Goal: Task Accomplishment & Management: Manage account settings

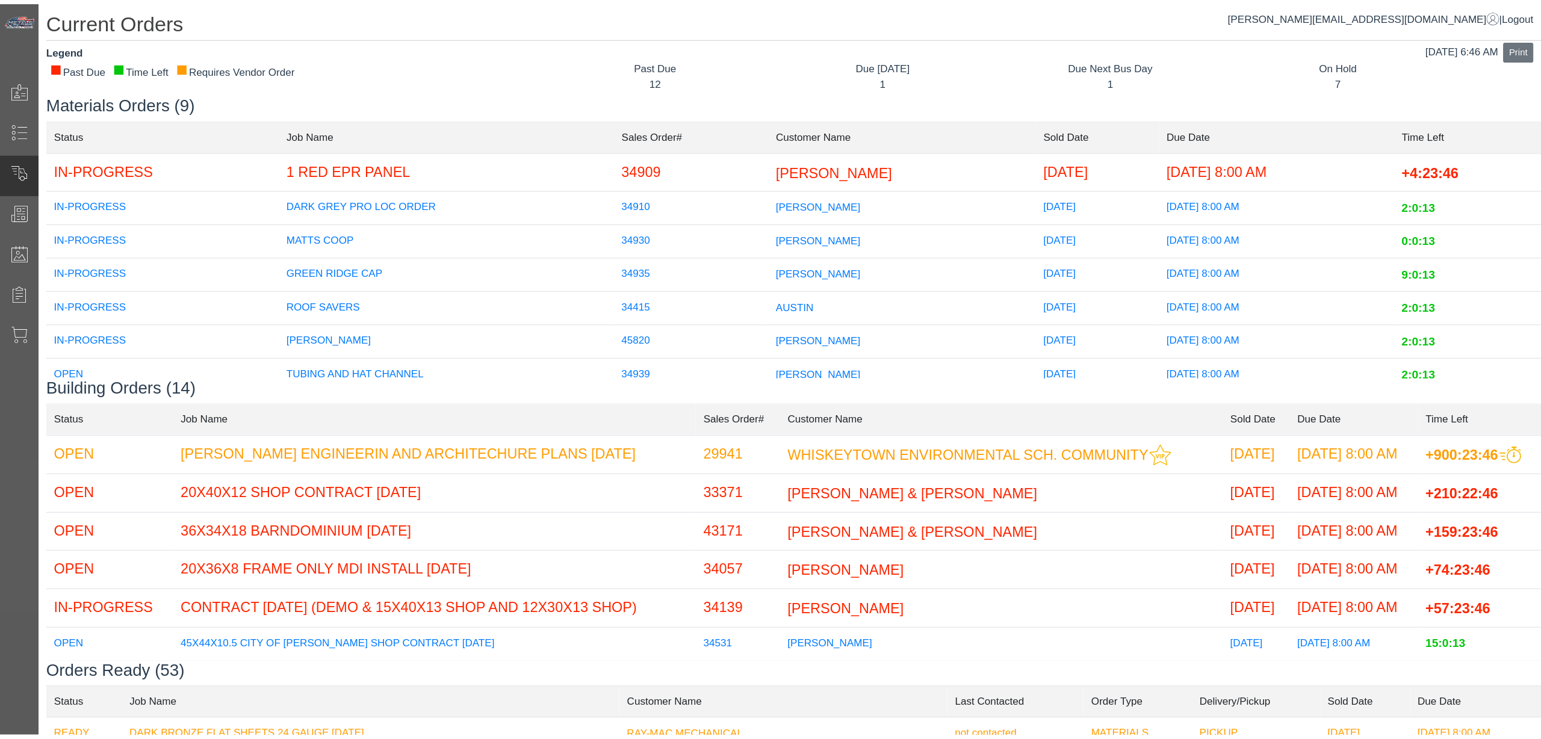
scroll to position [97, 0]
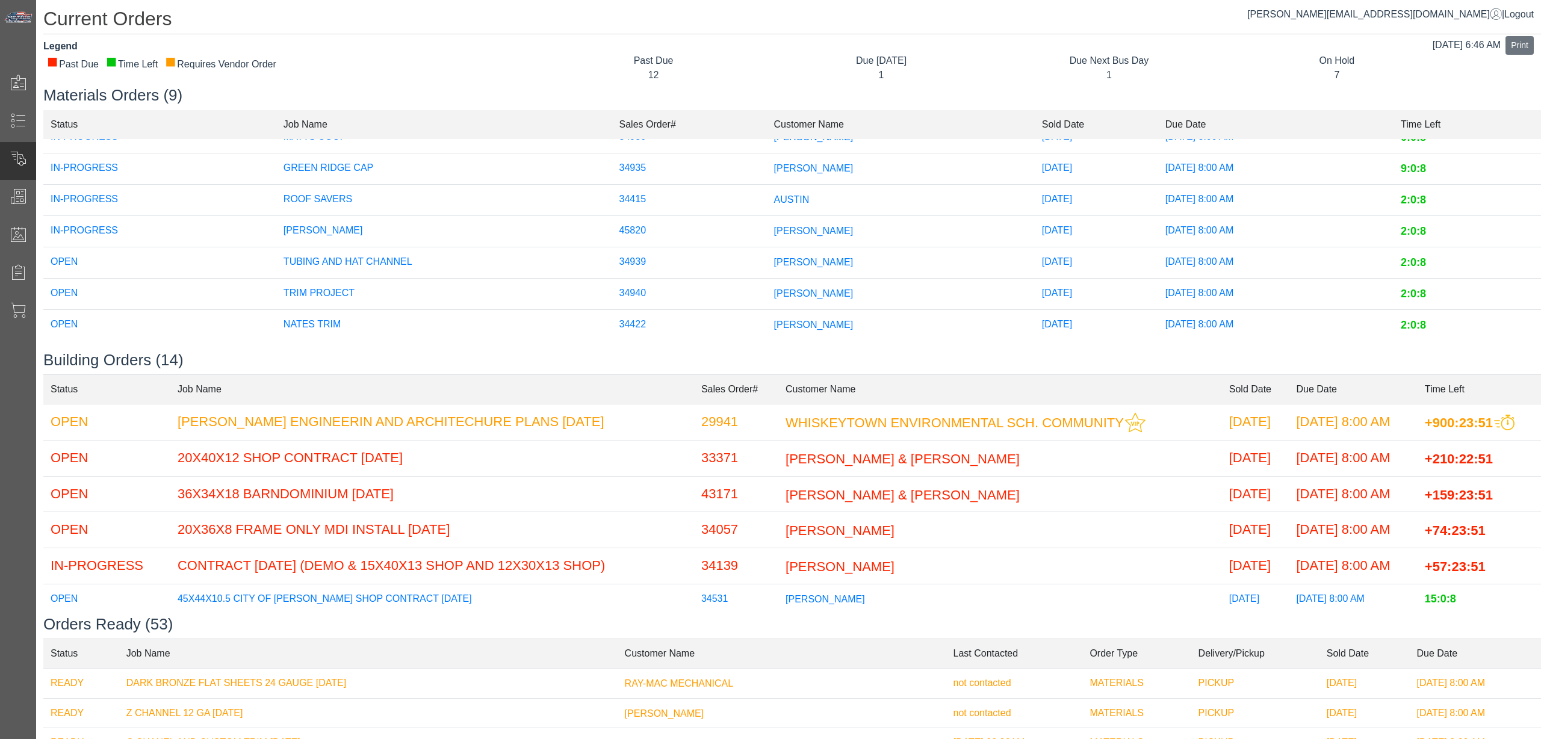
click at [800, 257] on span "[PERSON_NAME]" at bounding box center [813, 262] width 79 height 10
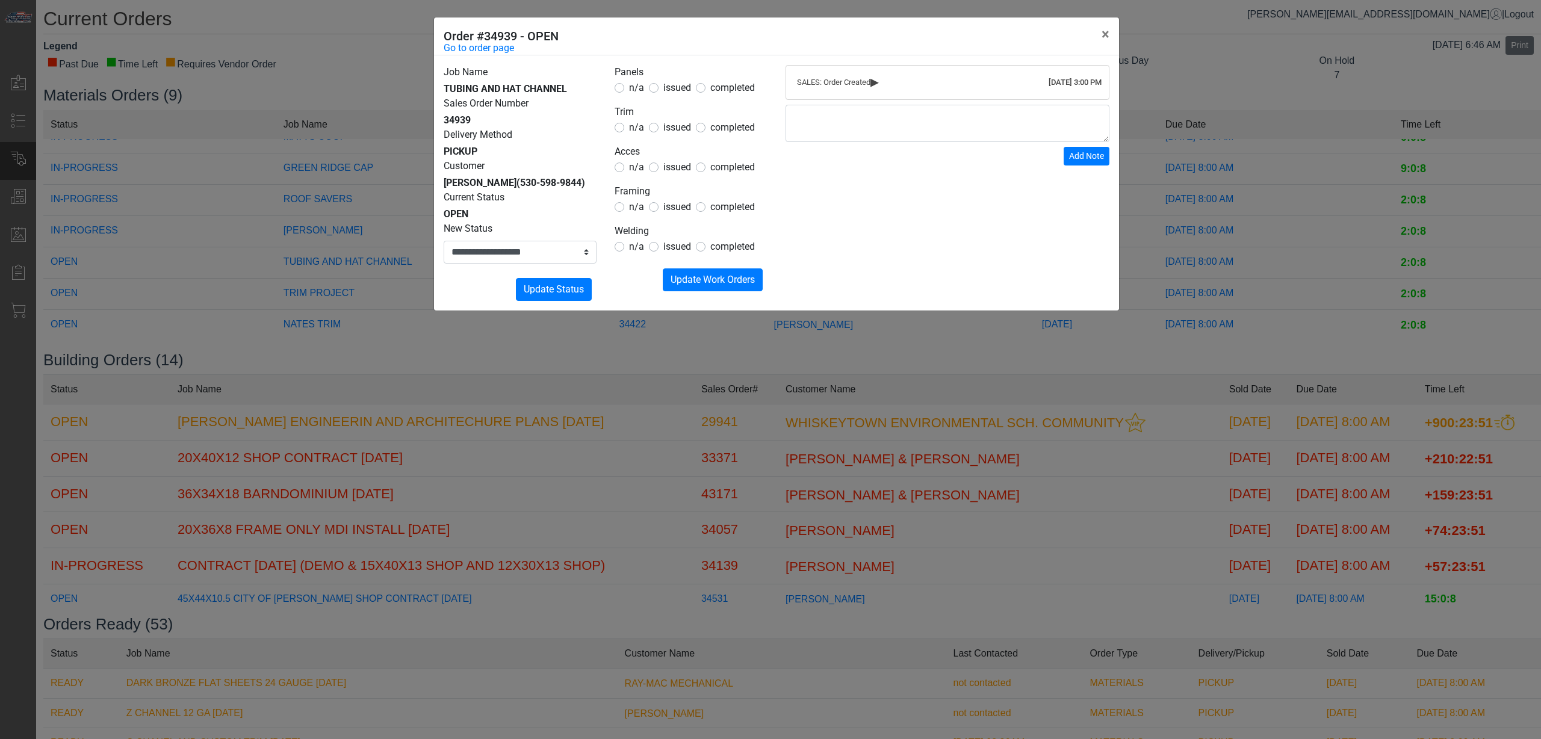
click at [673, 90] on span "issued" at bounding box center [678, 87] width 28 height 11
click at [673, 123] on span "issued" at bounding box center [678, 127] width 28 height 11
click at [677, 205] on span "issued" at bounding box center [678, 206] width 28 height 11
click at [628, 176] on form "Panels n/a issued completed Trim n/a issued completed Acces n/a issued complete…" at bounding box center [691, 178] width 153 height 226
click at [631, 172] on span "n/a" at bounding box center [636, 166] width 15 height 11
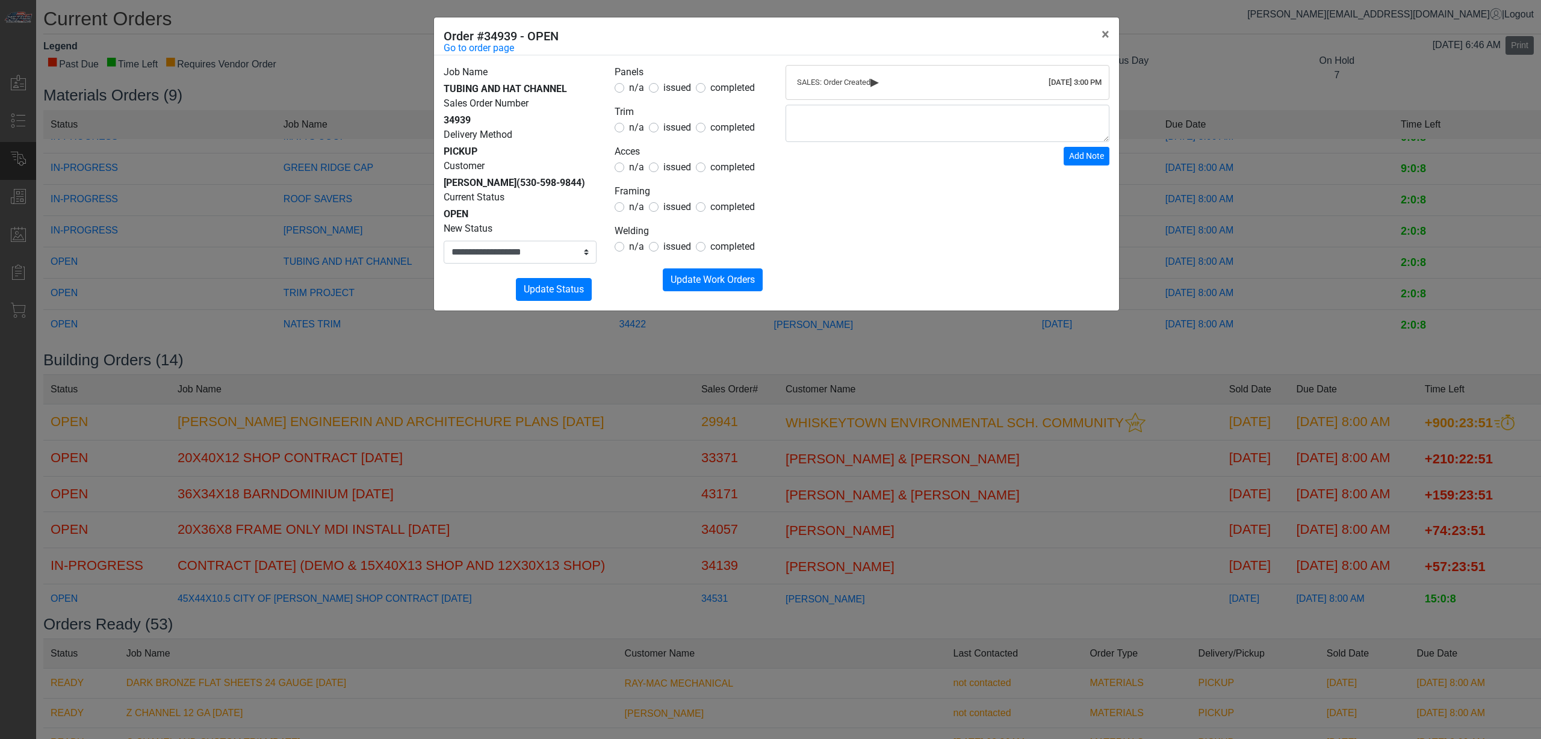
drag, startPoint x: 626, startPoint y: 233, endPoint x: 632, endPoint y: 239, distance: 8.5
click at [627, 234] on legend "Welding" at bounding box center [691, 232] width 153 height 16
click at [633, 240] on label "n/a" at bounding box center [636, 247] width 15 height 14
drag, startPoint x: 634, startPoint y: 244, endPoint x: 642, endPoint y: 253, distance: 12.4
click at [635, 245] on span "n/a" at bounding box center [636, 246] width 15 height 11
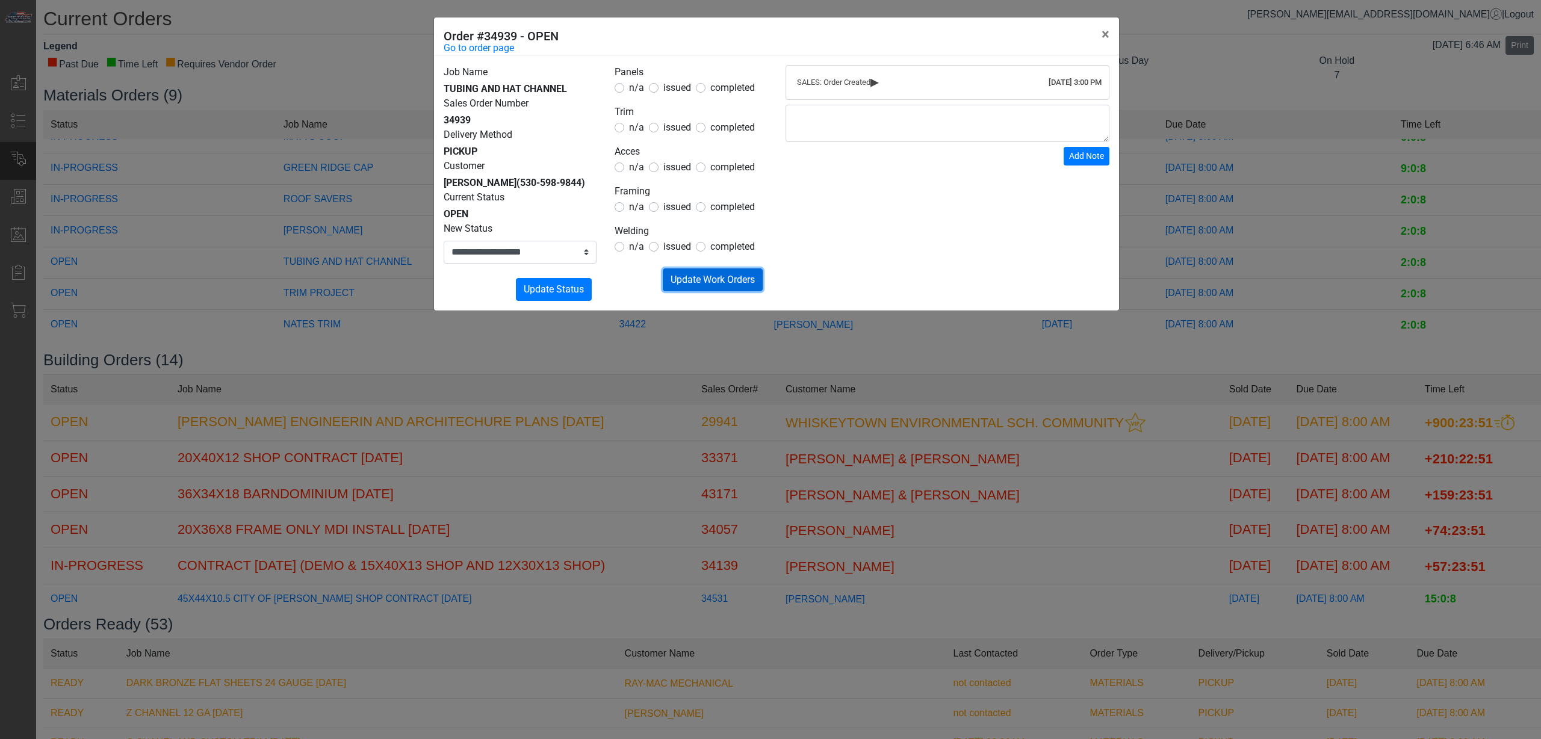
click at [709, 278] on span "Update Work Orders" at bounding box center [713, 279] width 84 height 11
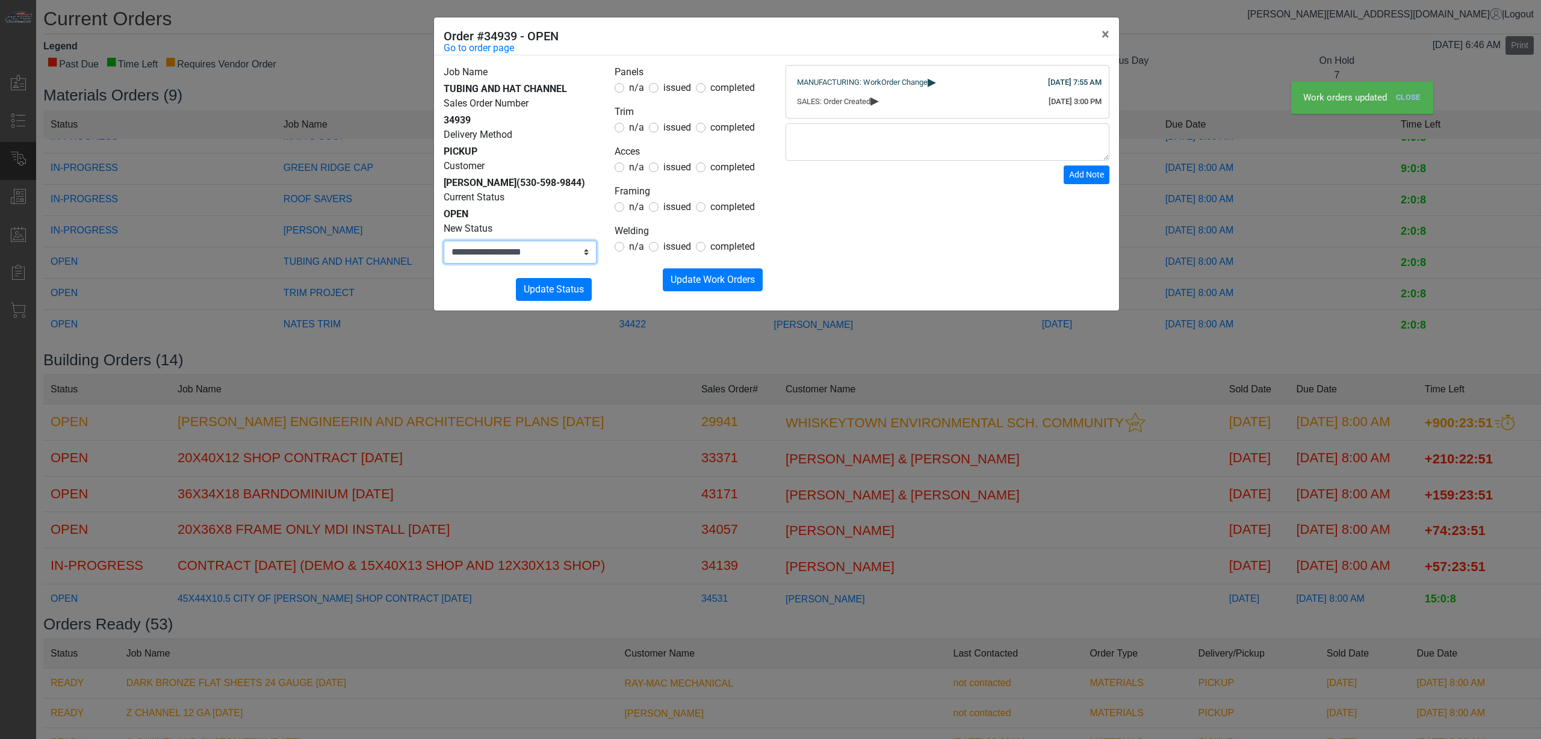
click at [549, 254] on select "**********" at bounding box center [520, 252] width 153 height 23
select select "**********"
click at [444, 241] on select "**********" at bounding box center [520, 252] width 153 height 23
click at [527, 297] on button "Submitting Update Status" at bounding box center [554, 289] width 76 height 23
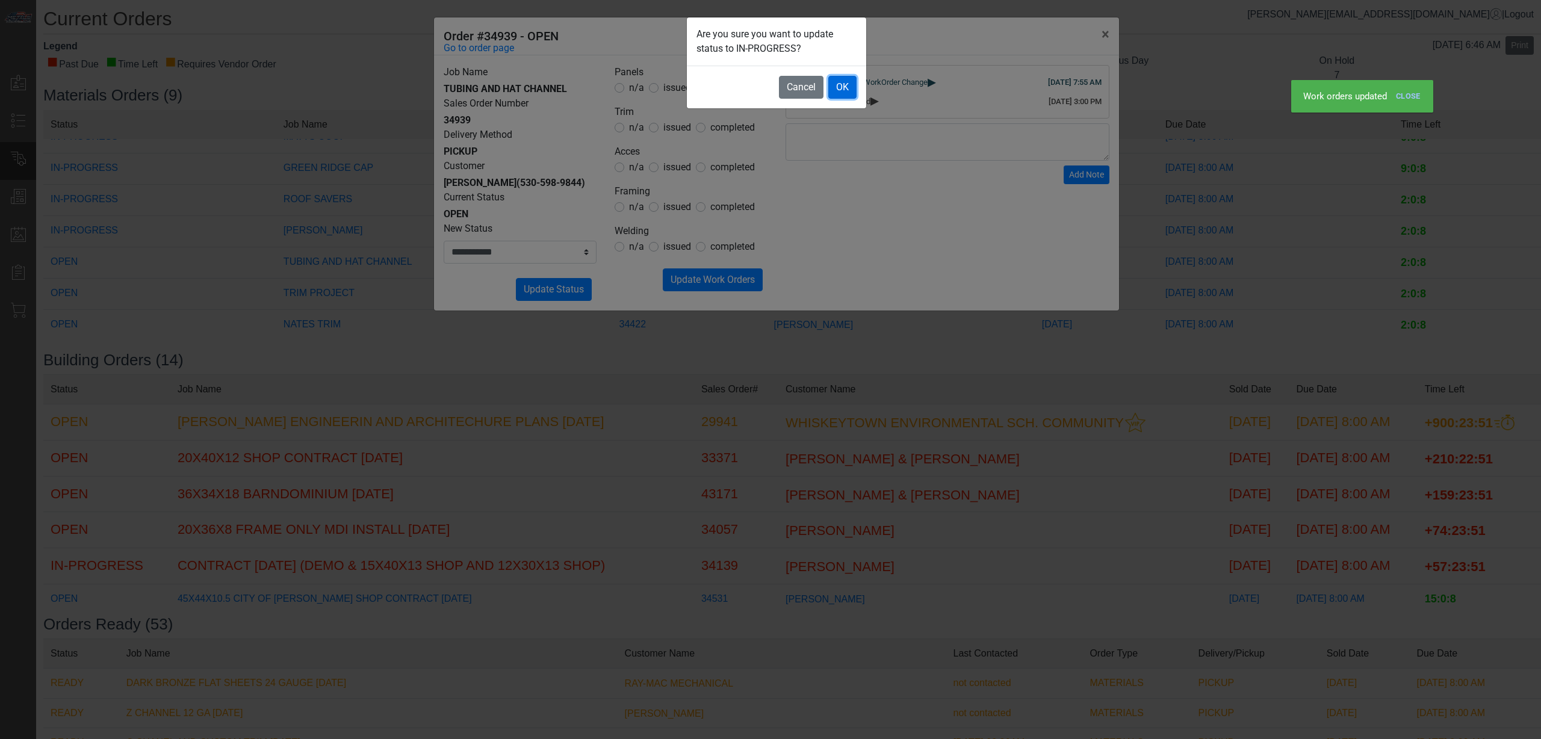
click at [836, 93] on button "OK" at bounding box center [843, 87] width 28 height 23
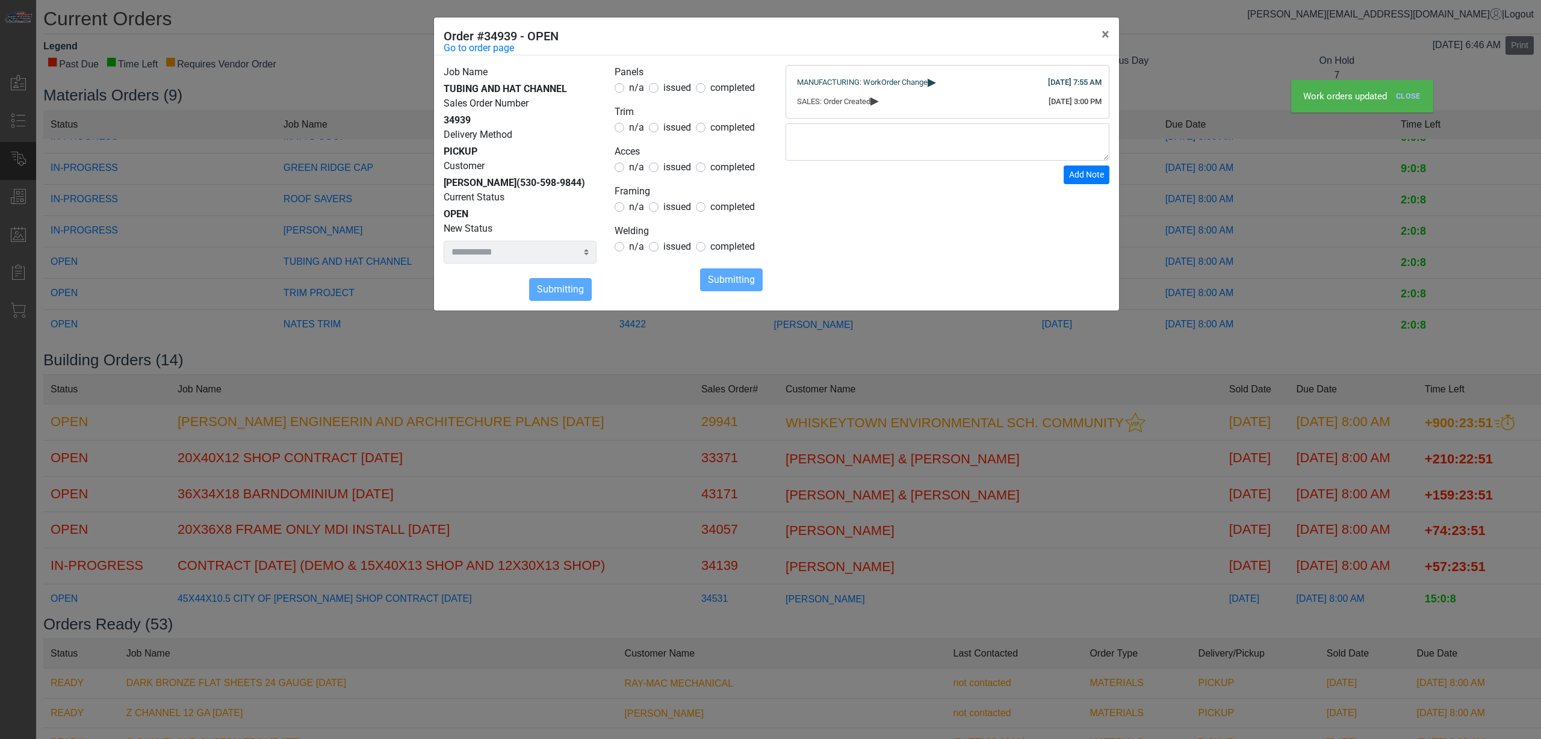
select select
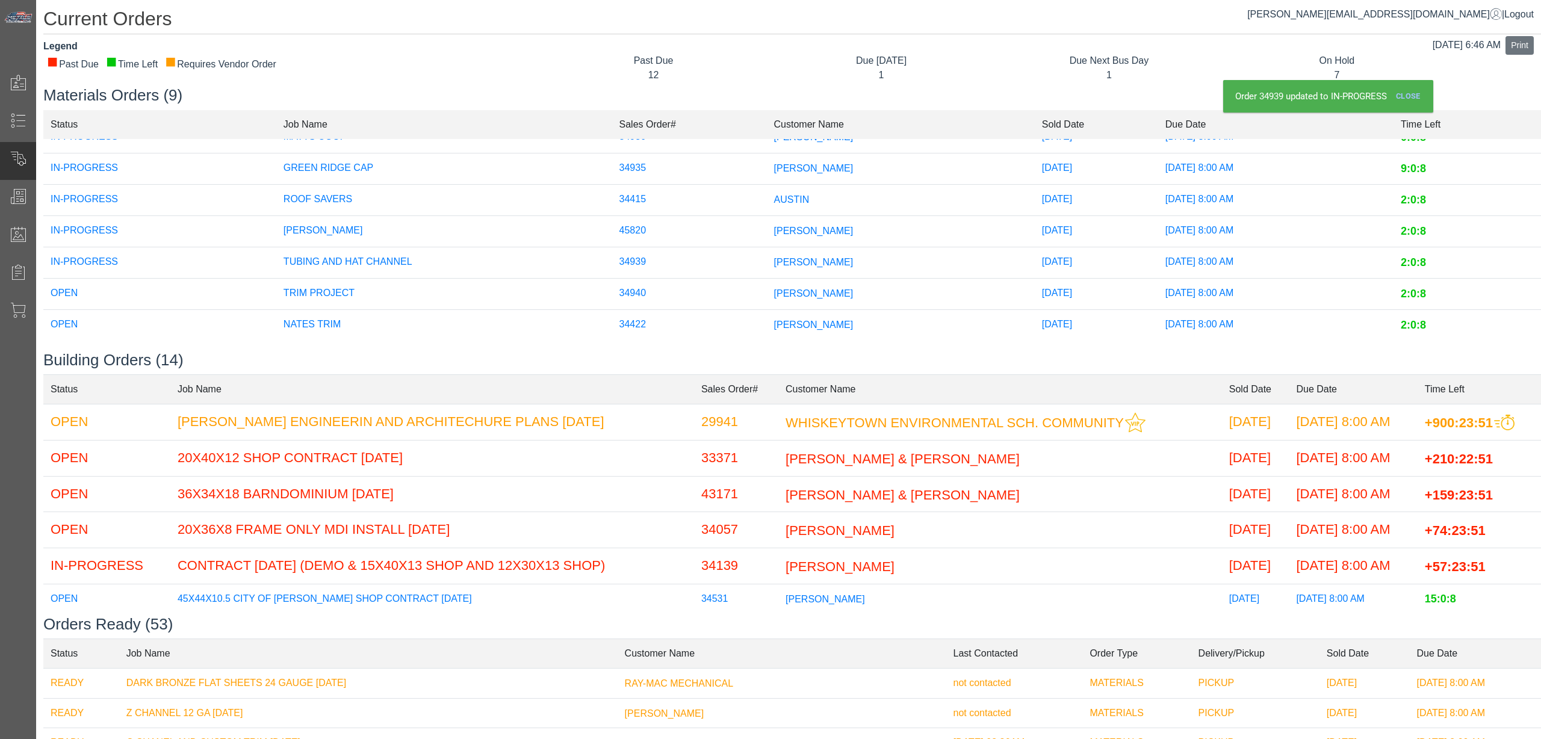
click at [798, 320] on span "[PERSON_NAME]" at bounding box center [813, 325] width 79 height 10
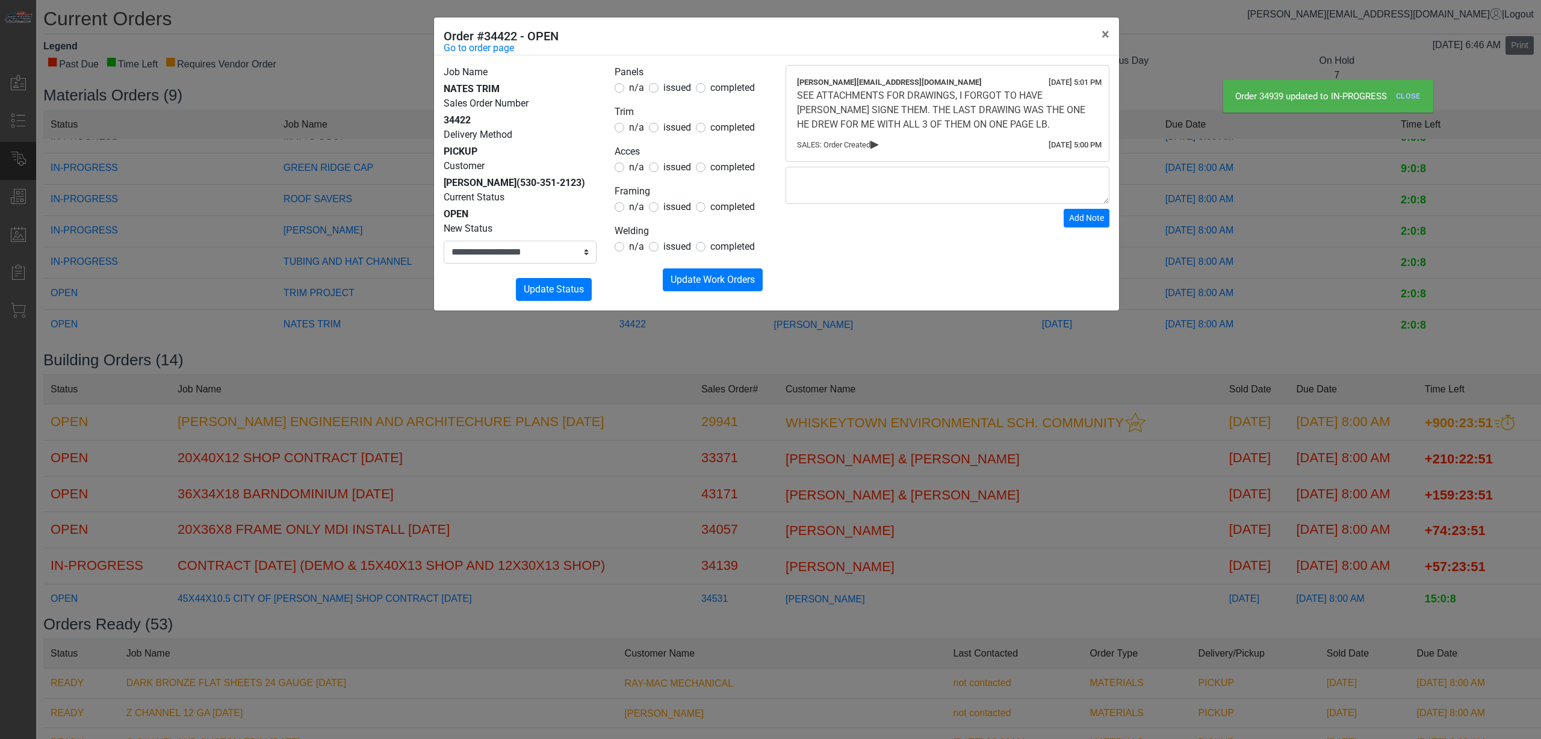
click at [671, 139] on form "Panels n/a issued completed Trim n/a issued completed Acces n/a issued complete…" at bounding box center [691, 178] width 153 height 226
click at [673, 133] on span "issued" at bounding box center [678, 127] width 28 height 11
click at [679, 172] on span "issued" at bounding box center [678, 166] width 28 height 11
click at [635, 97] on form "Panels n/a issued completed Trim n/a issued completed Acces n/a issued complete…" at bounding box center [691, 178] width 153 height 226
click at [633, 92] on span "n/a" at bounding box center [636, 87] width 15 height 11
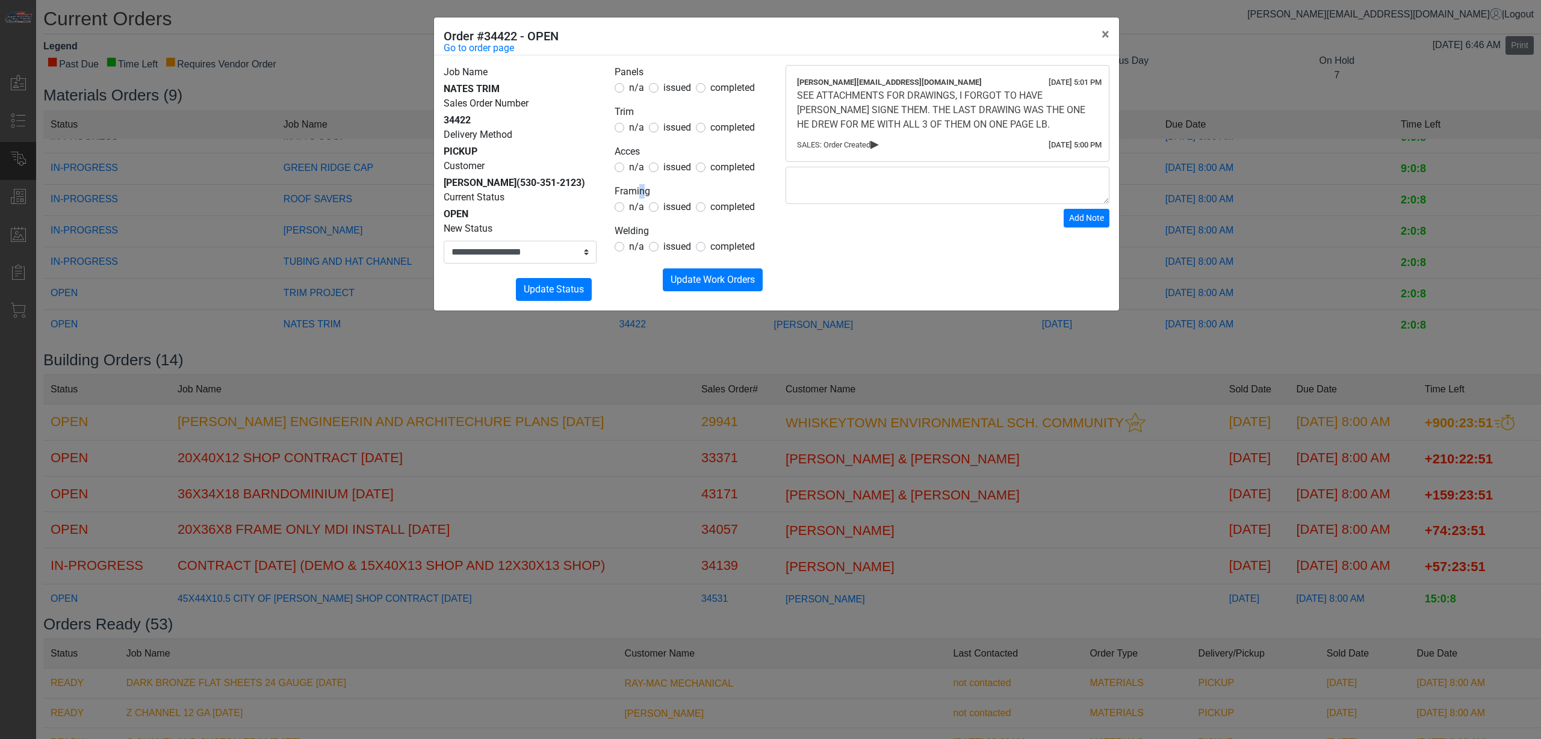
click at [639, 202] on fieldset "Framing n/a issued completed" at bounding box center [691, 199] width 153 height 30
click at [638, 205] on span "n/a" at bounding box center [636, 206] width 15 height 11
click at [629, 248] on span "n/a" at bounding box center [636, 246] width 15 height 11
click at [711, 278] on span "Update Work Orders" at bounding box center [713, 279] width 84 height 11
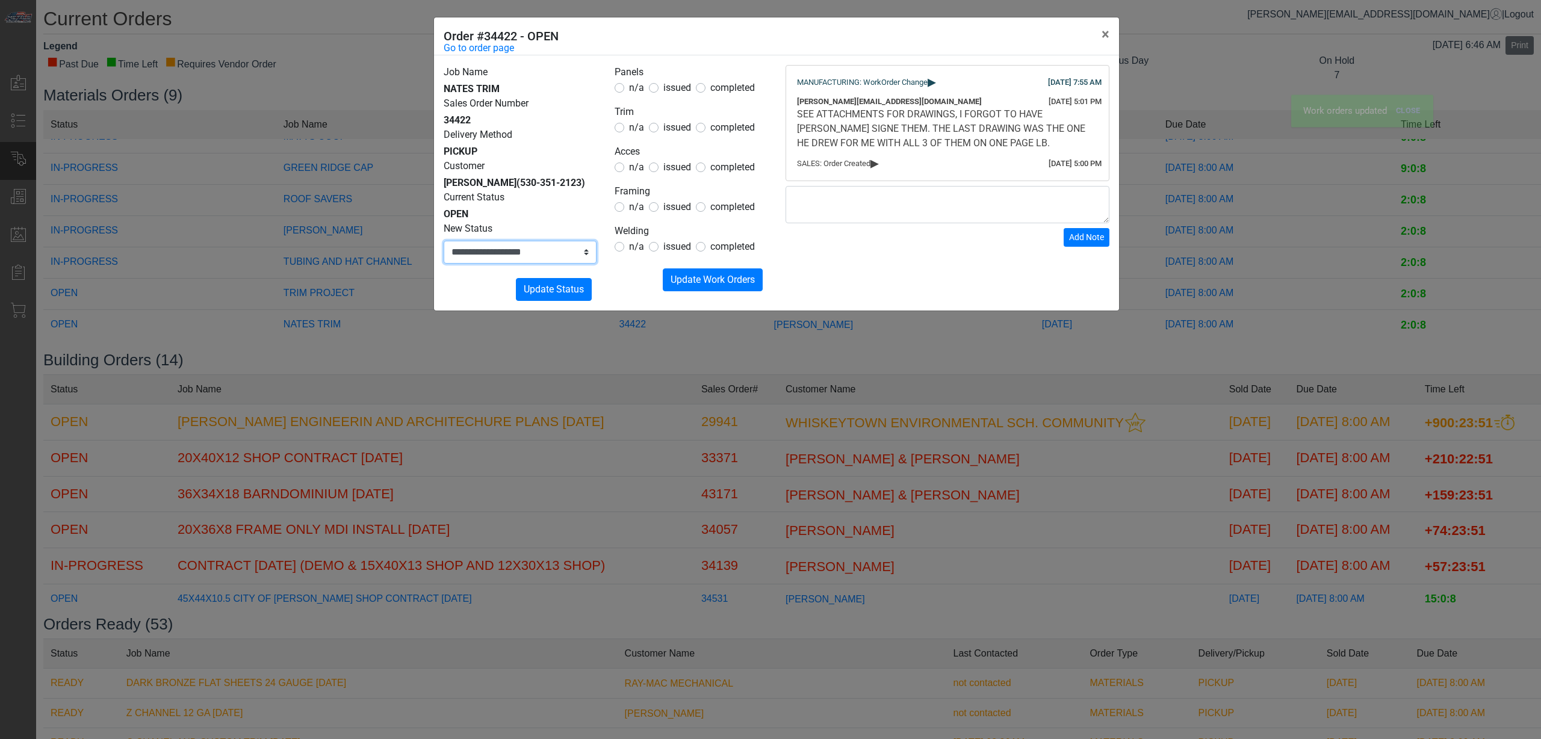
click at [528, 242] on select "**********" at bounding box center [520, 252] width 153 height 23
select select "**********"
click at [444, 241] on select "**********" at bounding box center [520, 252] width 153 height 23
drag, startPoint x: 555, startPoint y: 290, endPoint x: 563, endPoint y: 289, distance: 7.9
click at [563, 289] on span "Update Status" at bounding box center [554, 289] width 60 height 11
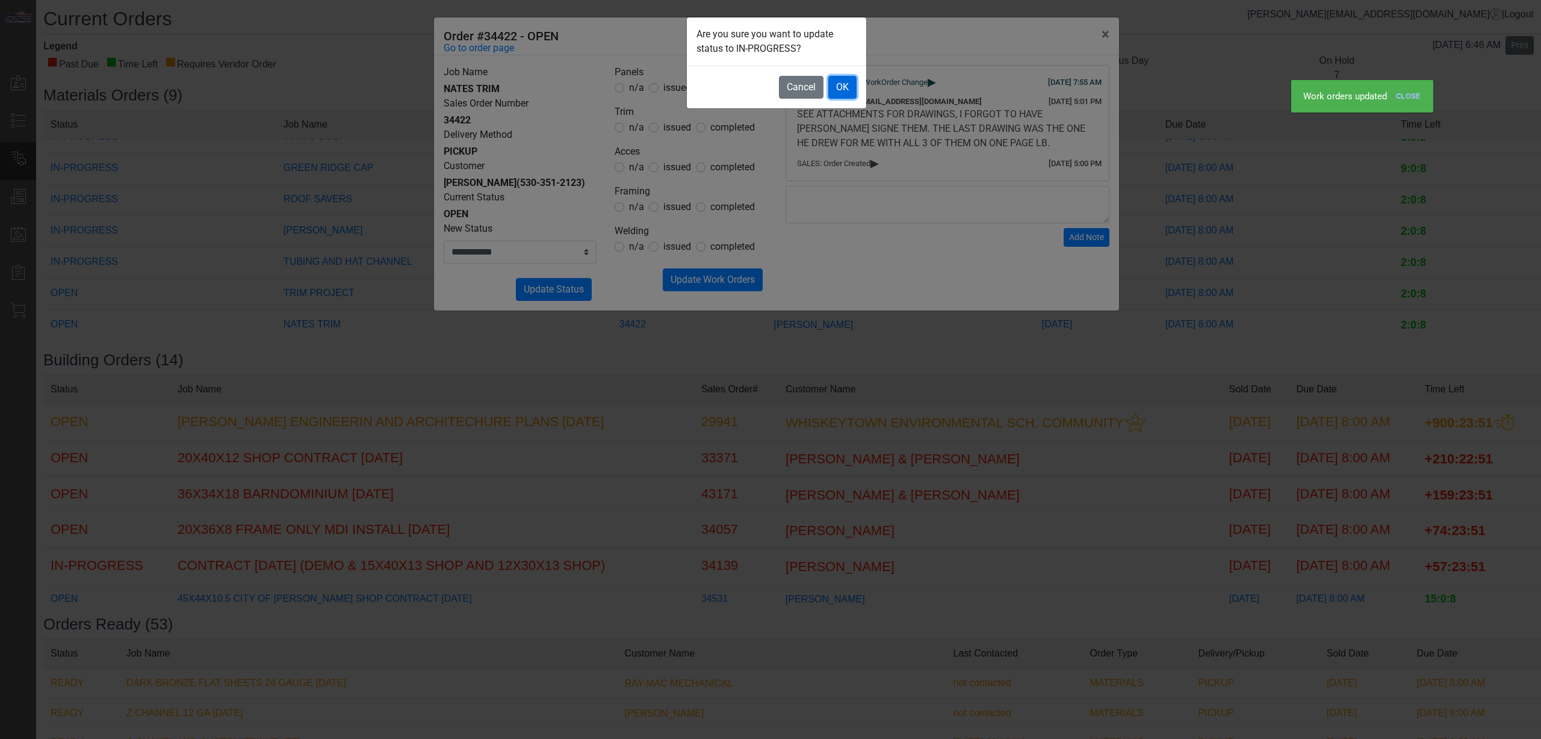
click at [846, 92] on button "OK" at bounding box center [843, 87] width 28 height 23
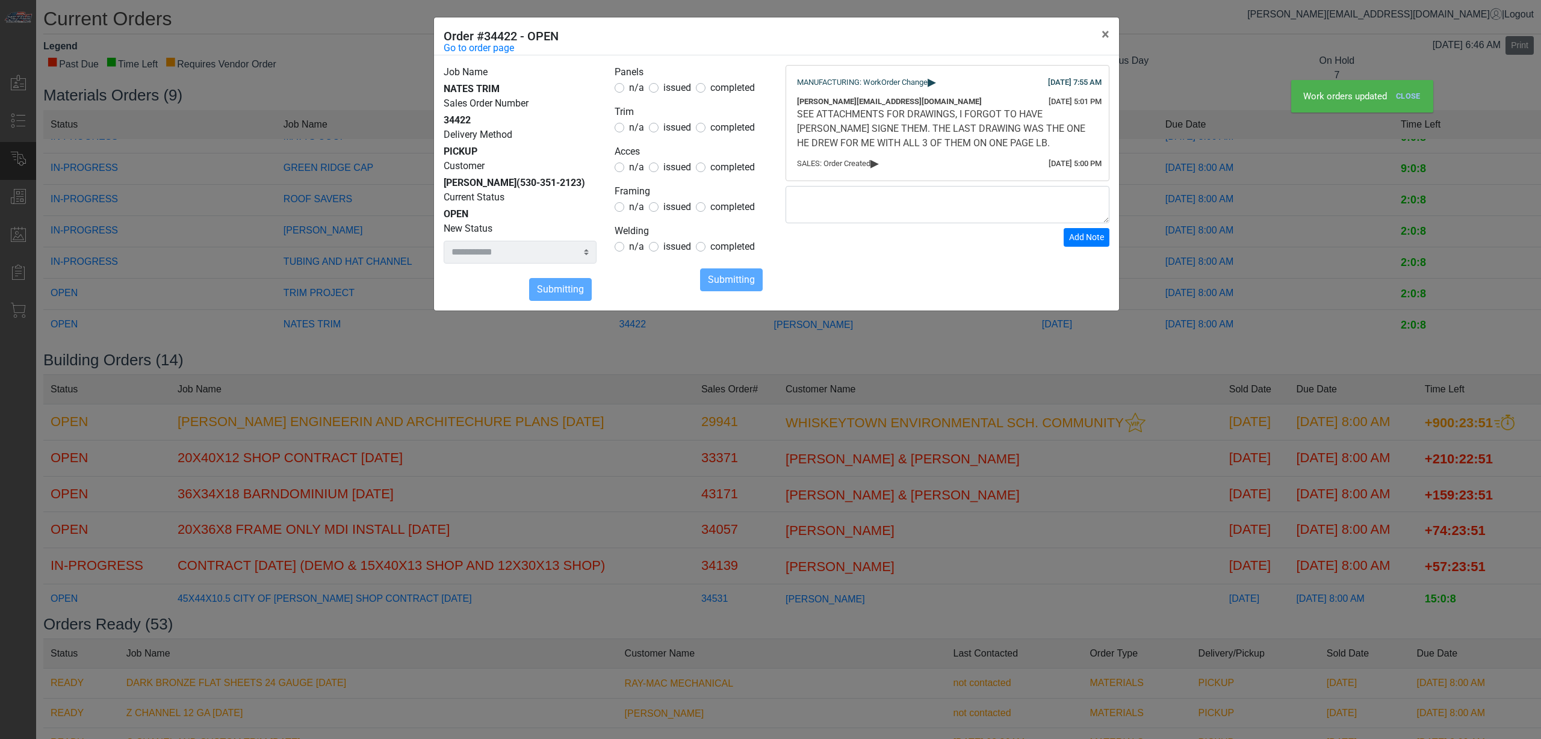
select select
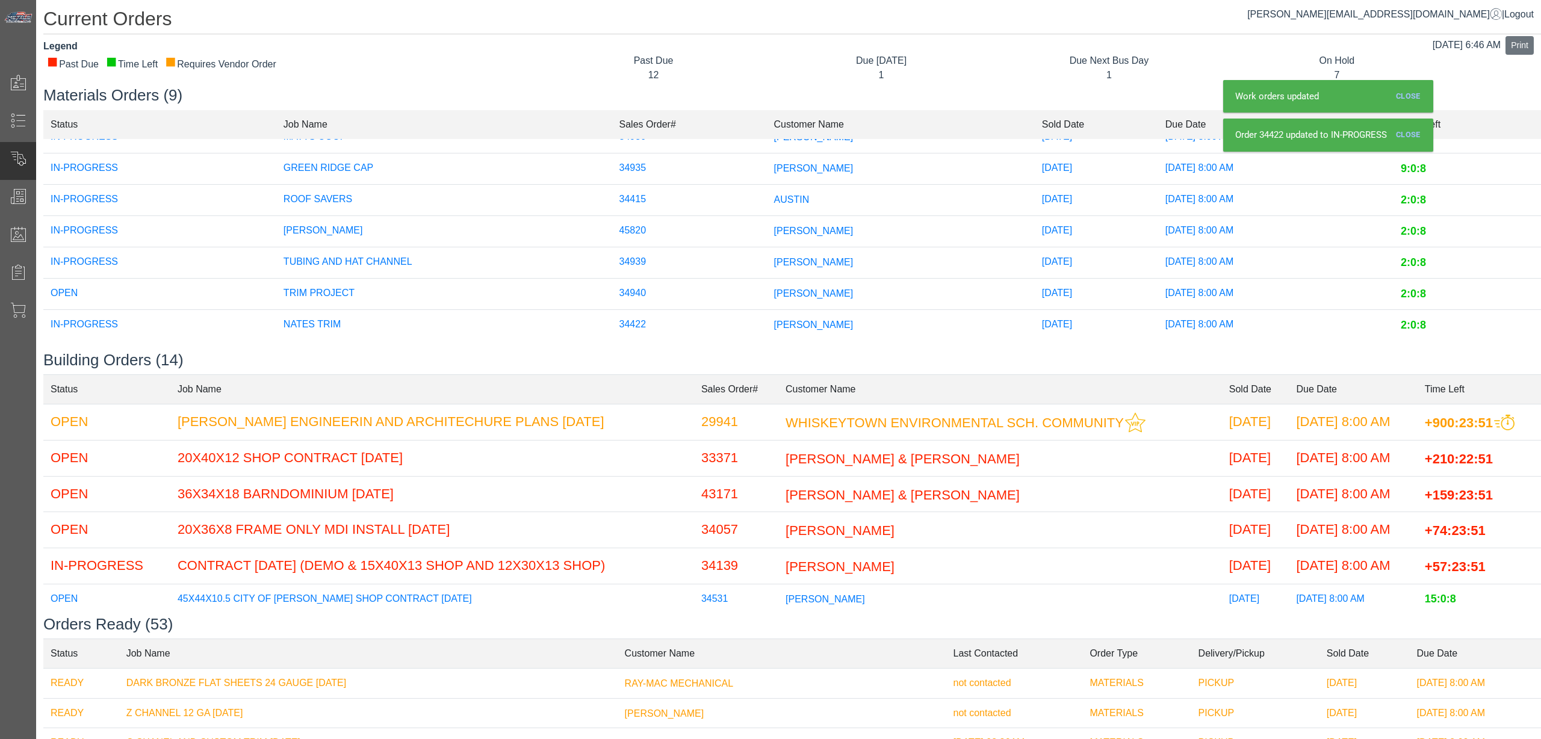
click at [789, 288] on span "[PERSON_NAME]" at bounding box center [813, 293] width 79 height 10
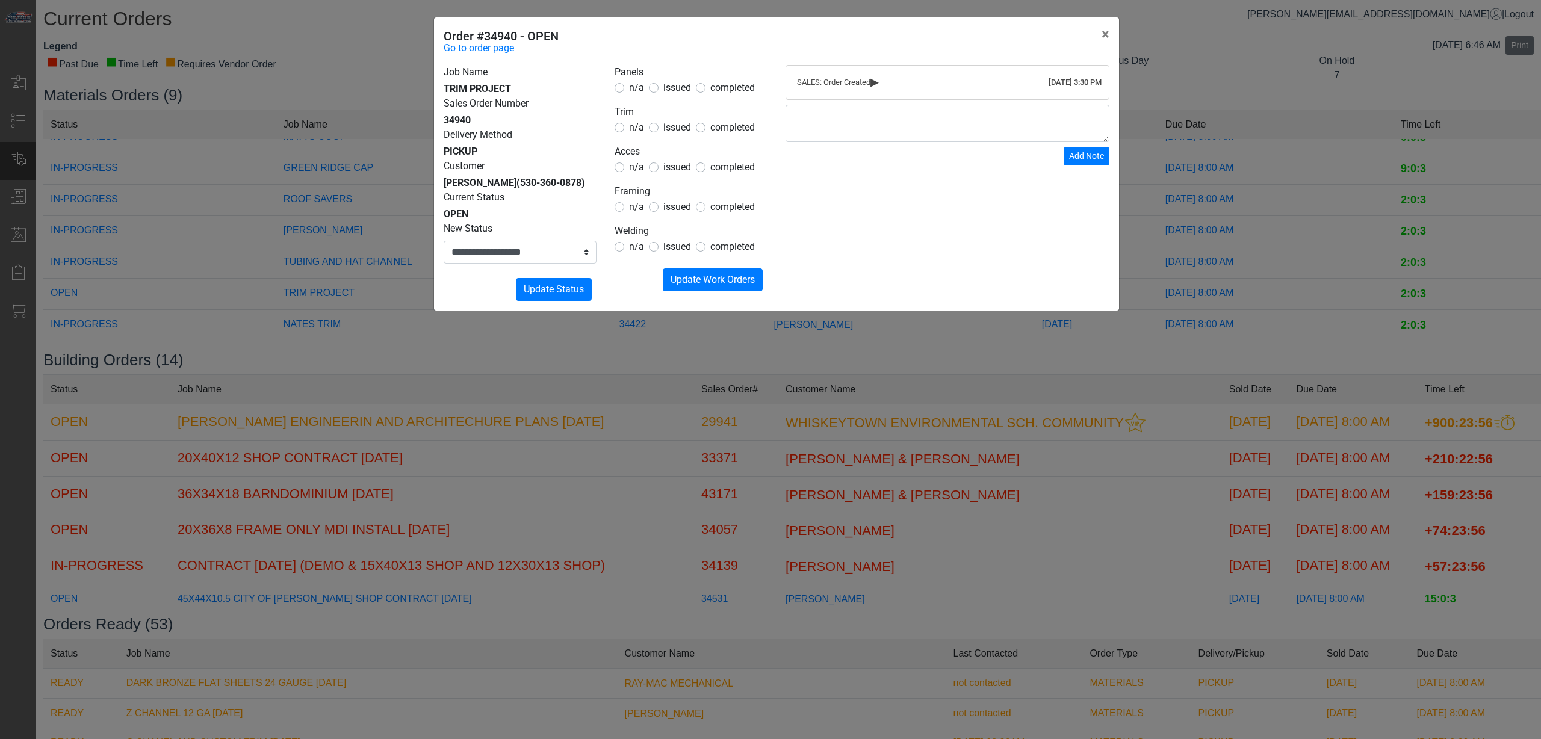
click at [552, 361] on div "**********" at bounding box center [770, 369] width 1541 height 739
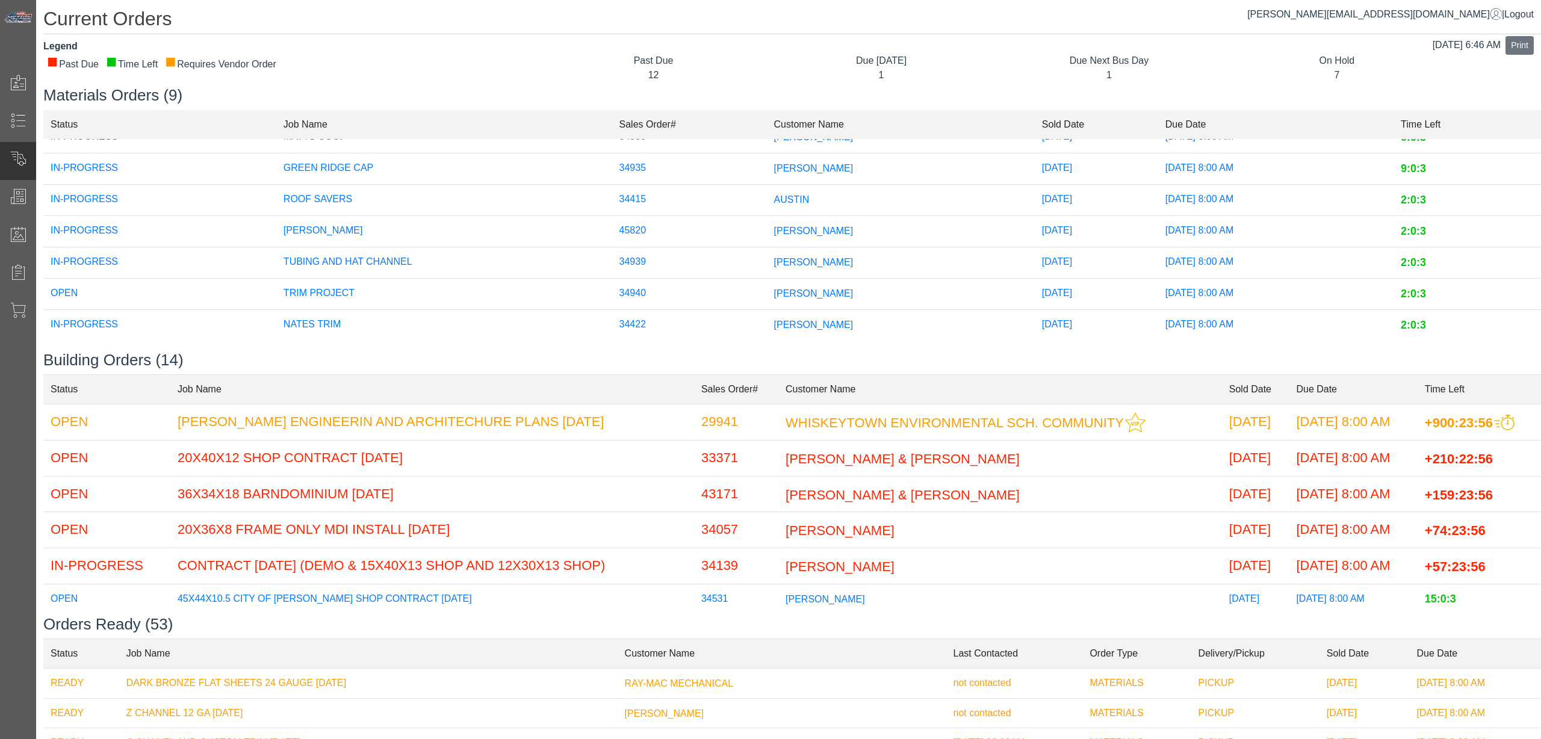
click at [794, 67] on div "Due [DATE] 1" at bounding box center [882, 68] width 228 height 29
